Goal: Task Accomplishment & Management: Use online tool/utility

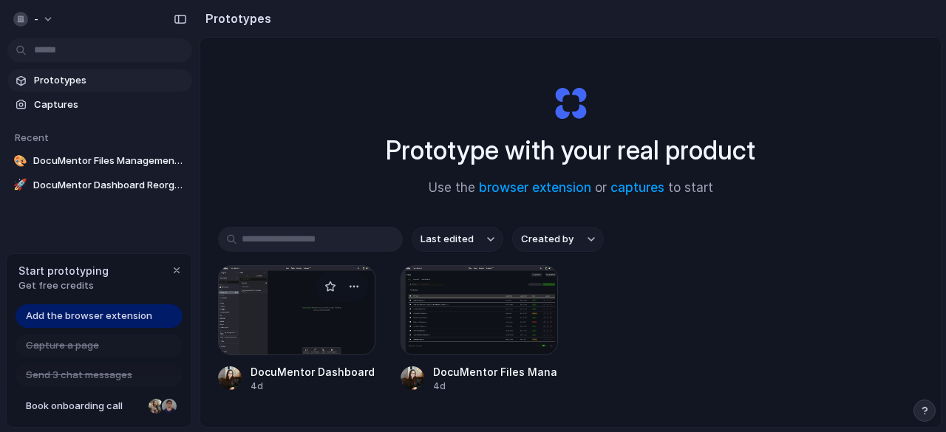
click at [269, 316] on div at bounding box center [296, 310] width 157 height 90
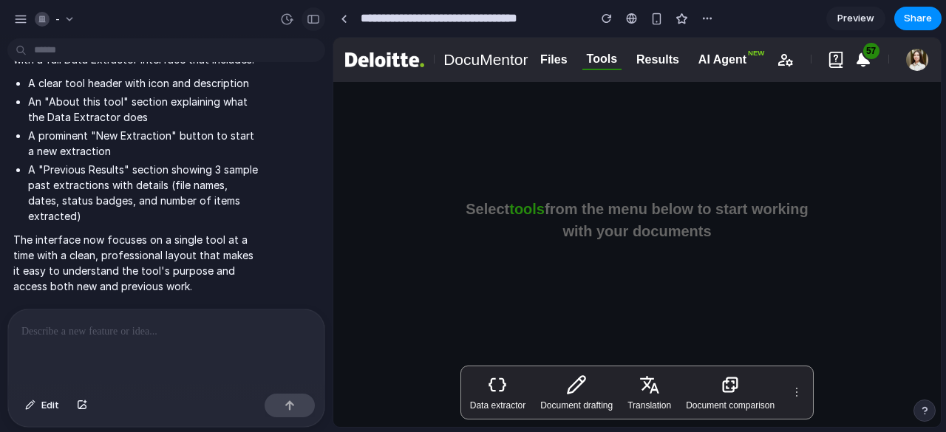
click at [316, 16] on div "button" at bounding box center [313, 19] width 13 height 10
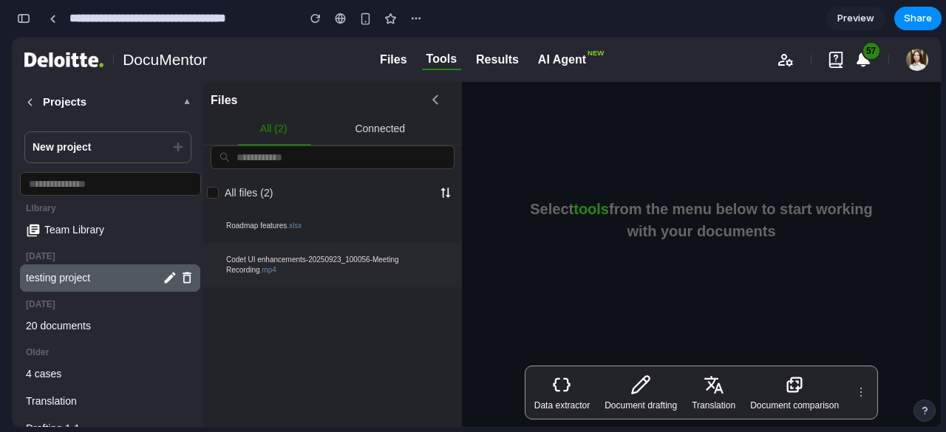
scroll to position [2792, 0]
click at [61, 18] on link at bounding box center [52, 18] width 22 height 22
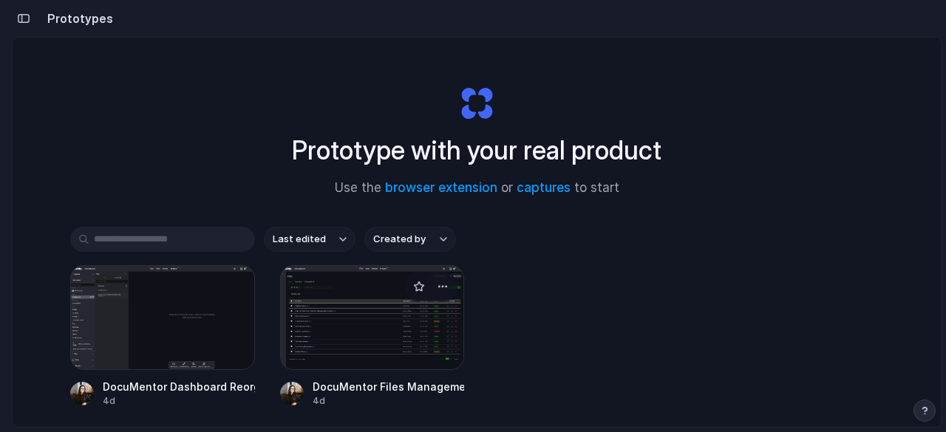
click at [324, 325] on div at bounding box center [372, 317] width 185 height 105
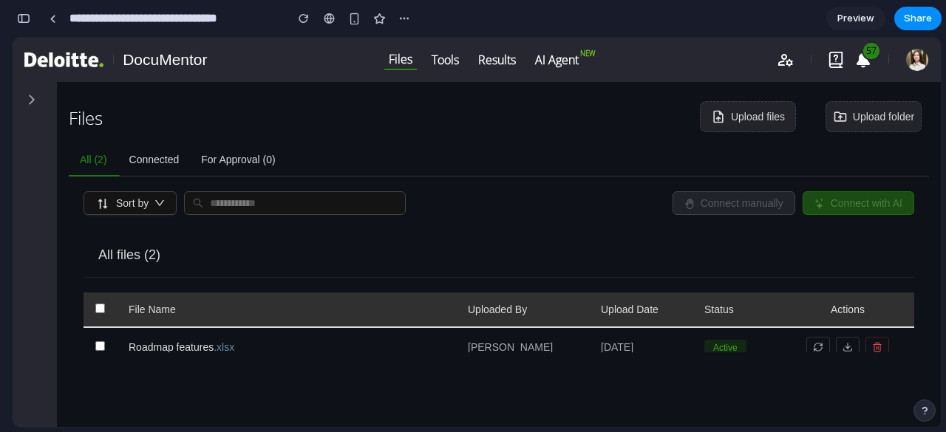
click at [32, 98] on icon at bounding box center [32, 100] width 6 height 10
click at [22, 21] on div "button" at bounding box center [23, 18] width 13 height 10
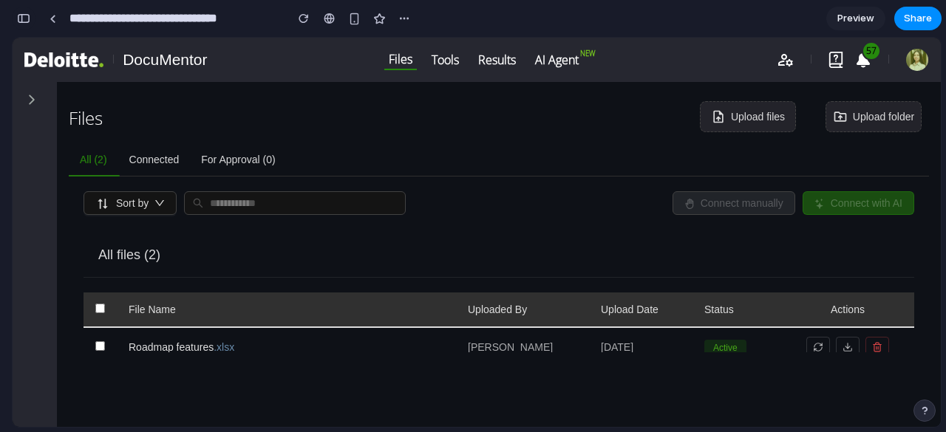
scroll to position [391, 0]
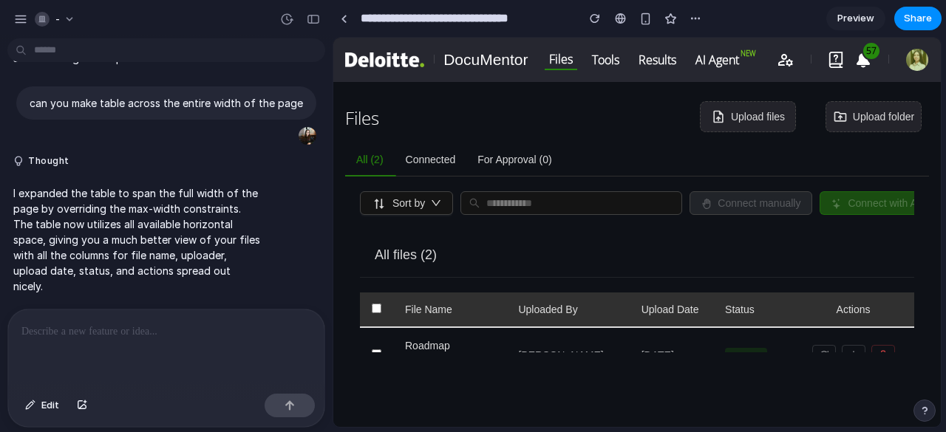
click at [121, 330] on p at bounding box center [166, 332] width 290 height 18
click at [167, 95] on p "can you make table across the entire width of the page" at bounding box center [167, 103] width 274 height 16
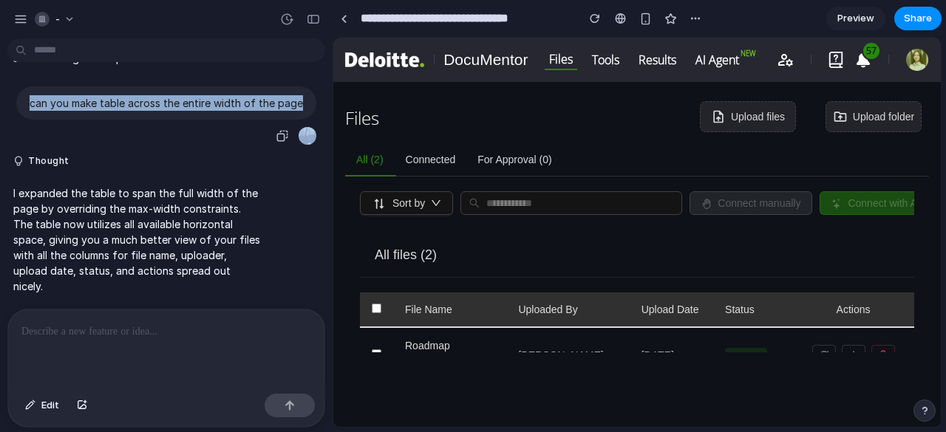
click at [167, 95] on p "can you make table across the entire width of the page" at bounding box center [167, 103] width 274 height 16
copy div "can you make table across the entire width of the page"
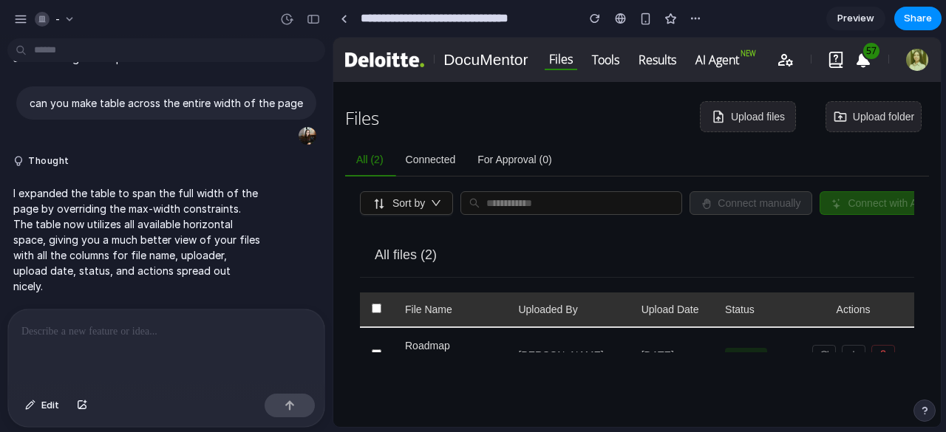
click at [145, 342] on div at bounding box center [166, 349] width 316 height 78
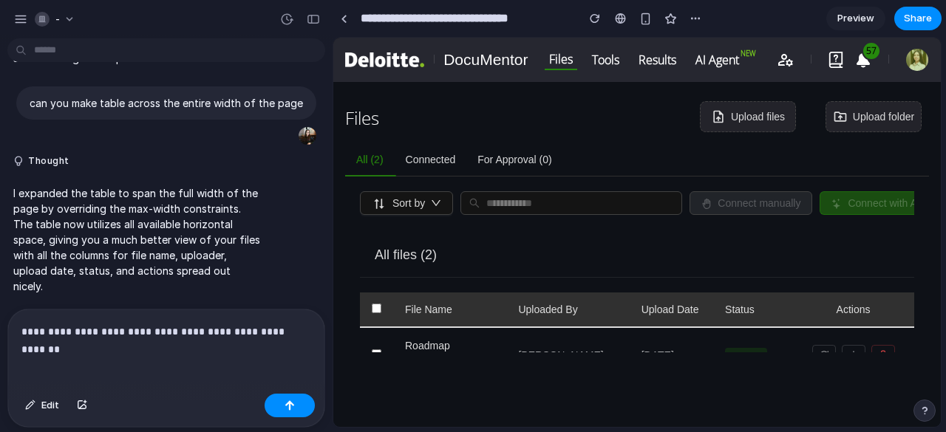
scroll to position [409, 0]
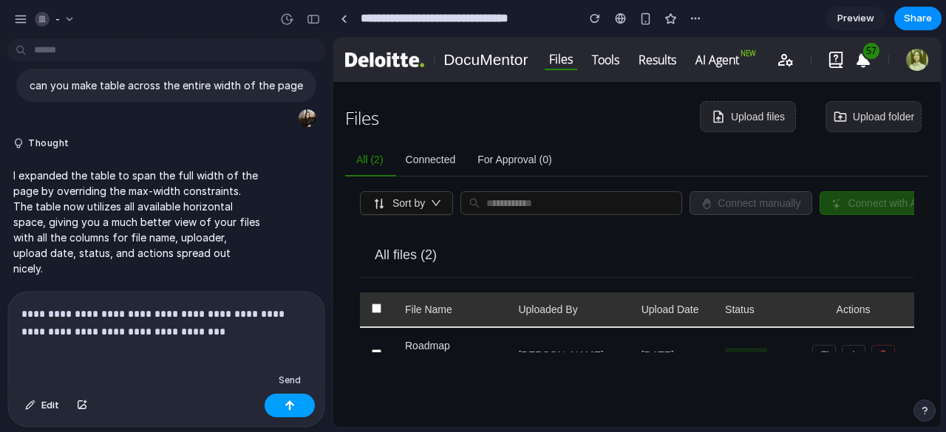
click at [296, 404] on button "button" at bounding box center [290, 406] width 50 height 24
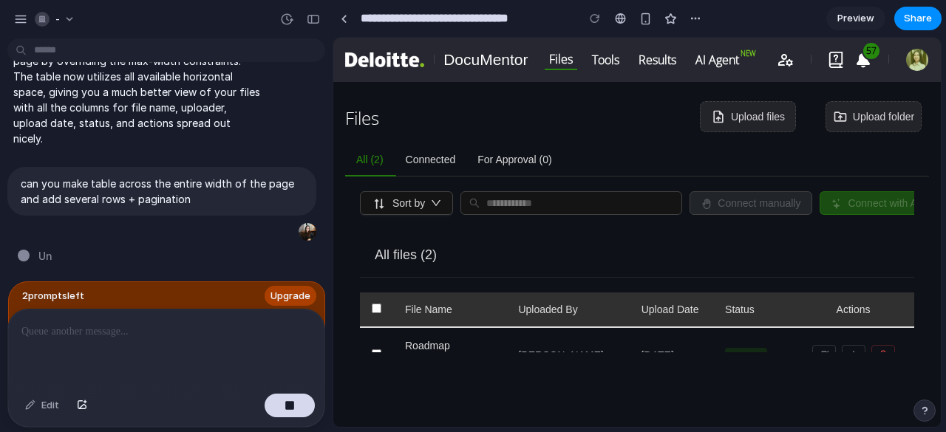
scroll to position [540, 0]
click at [605, 62] on button "Tools" at bounding box center [606, 59] width 36 height 19
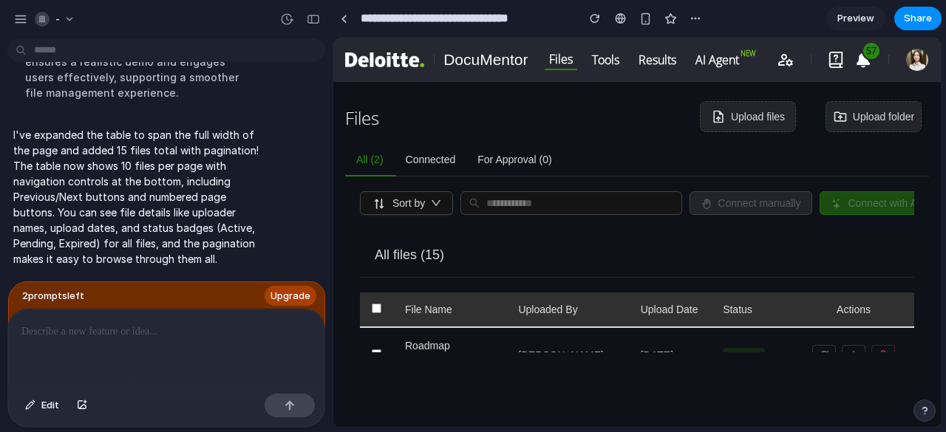
scroll to position [628, 0]
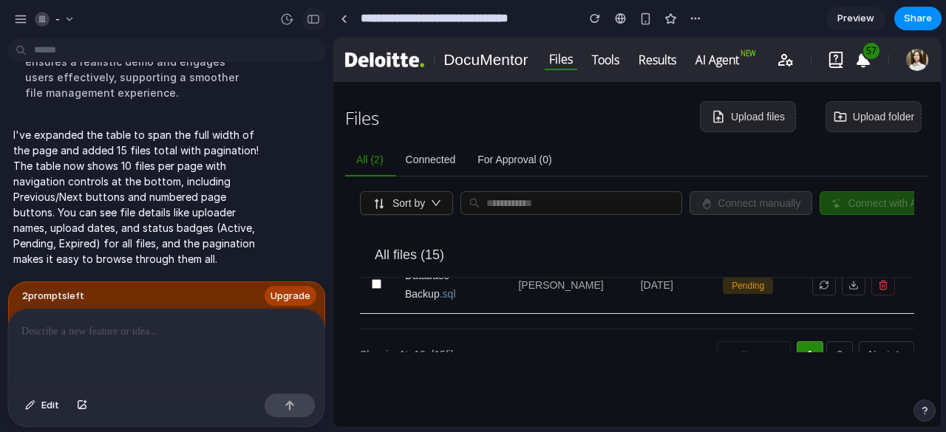
click at [313, 16] on div "button" at bounding box center [313, 19] width 13 height 10
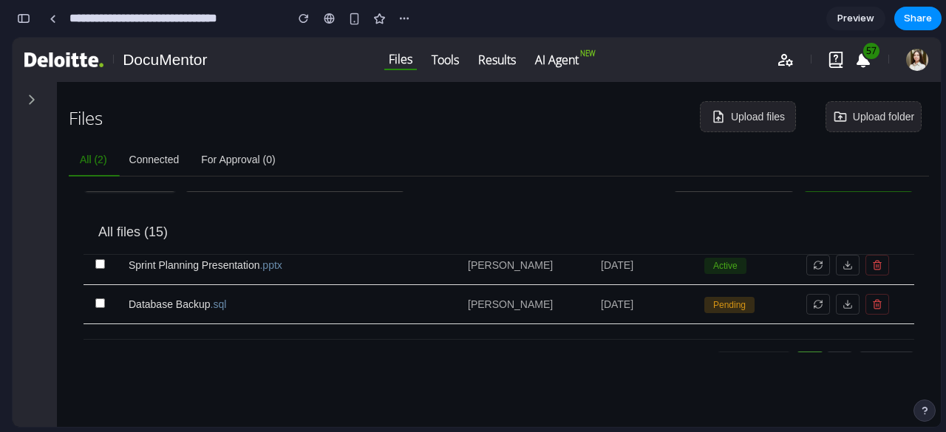
scroll to position [418, 0]
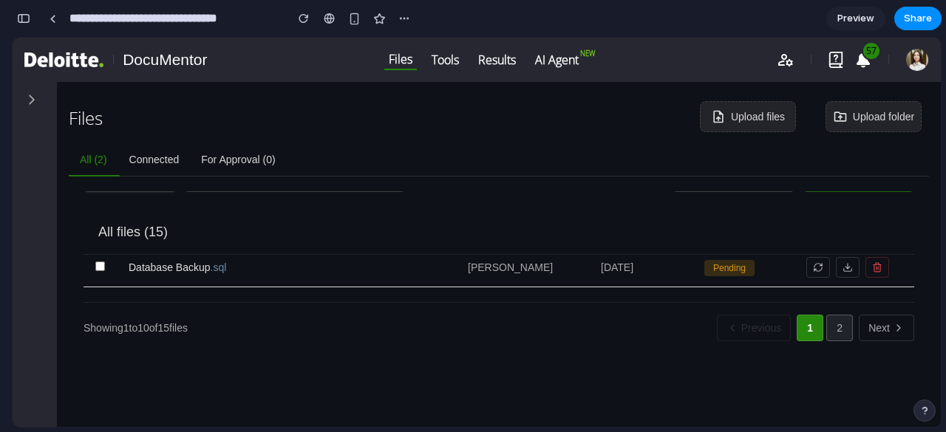
click at [835, 327] on button "2" at bounding box center [839, 328] width 27 height 27
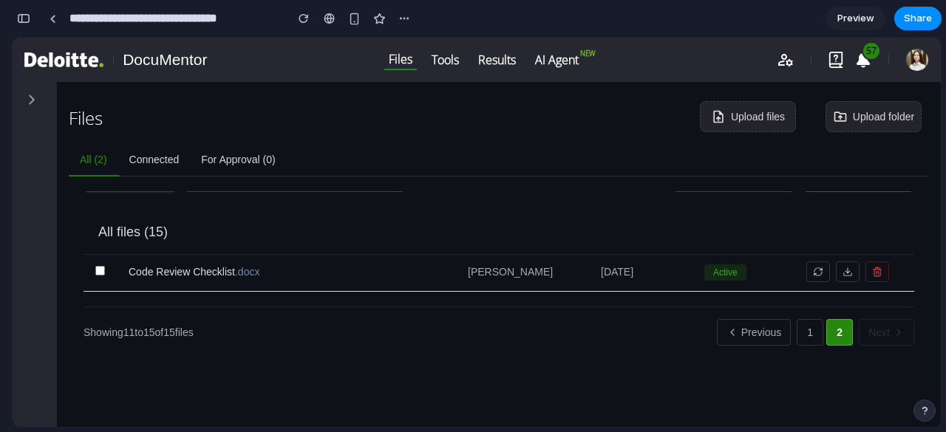
scroll to position [0, 0]
